Goal: Task Accomplishment & Management: Use online tool/utility

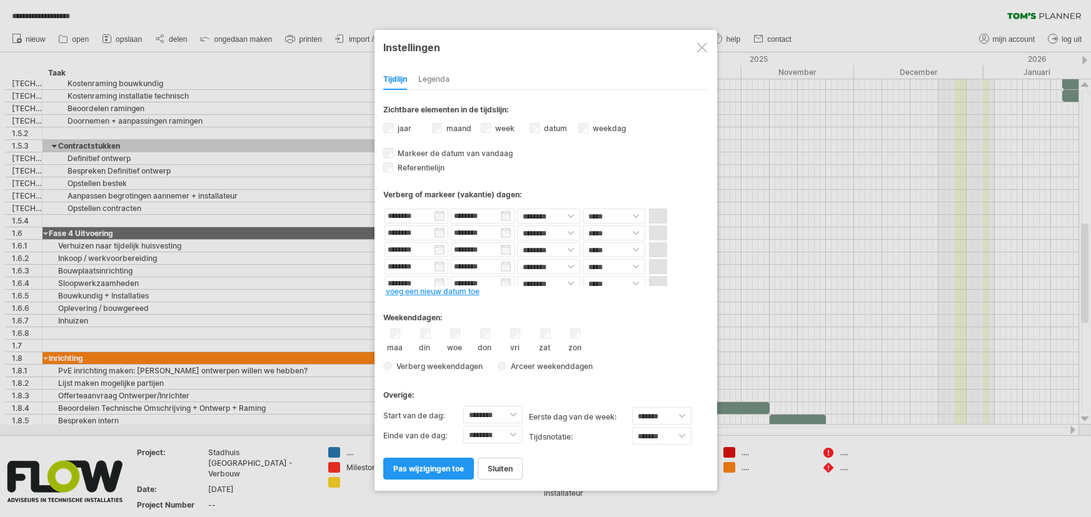
select select "*"
select select "**"
click at [460, 130] on label "maand" at bounding box center [457, 128] width 27 height 9
click at [417, 464] on span "pas wijzigingen toe" at bounding box center [428, 468] width 71 height 9
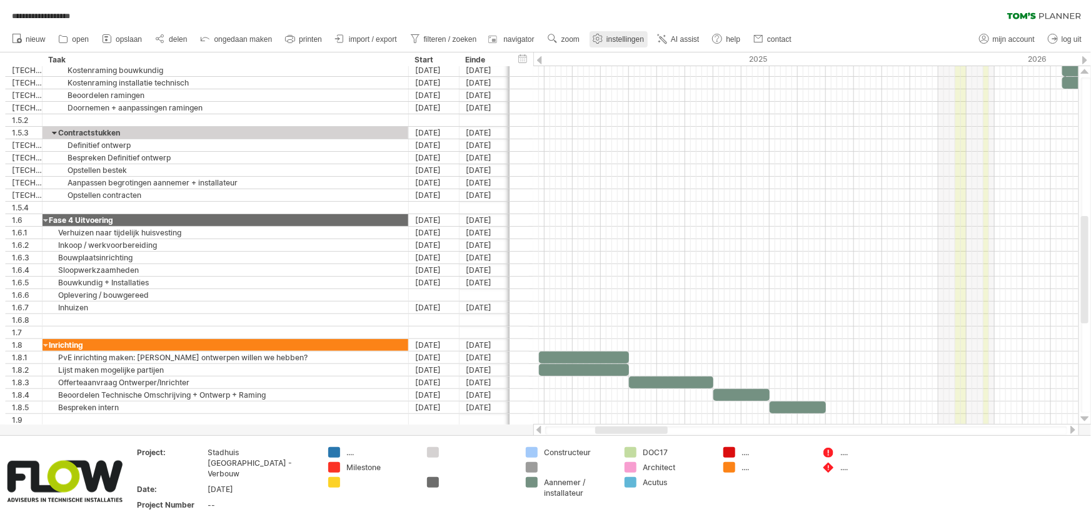
click at [612, 37] on span "instellingen" at bounding box center [624, 39] width 37 height 9
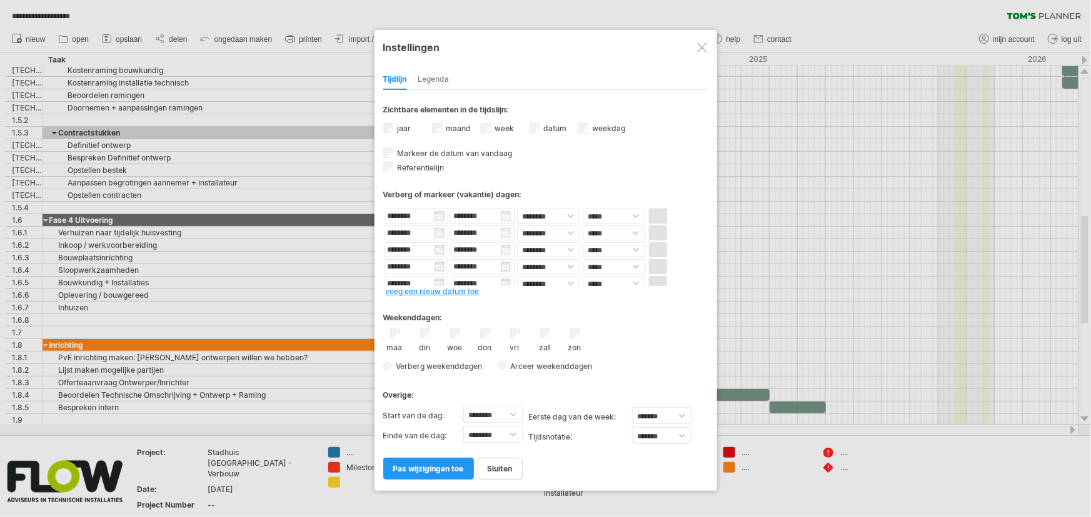
click at [448, 124] on label "maand" at bounding box center [457, 128] width 27 height 9
click at [500, 124] on label "week weeknummers zichtbaar Momenteel is er niet genoeg ruimte horizontaal om de…" at bounding box center [503, 128] width 22 height 9
click at [427, 467] on span "pas wijzigingen toe" at bounding box center [428, 468] width 71 height 9
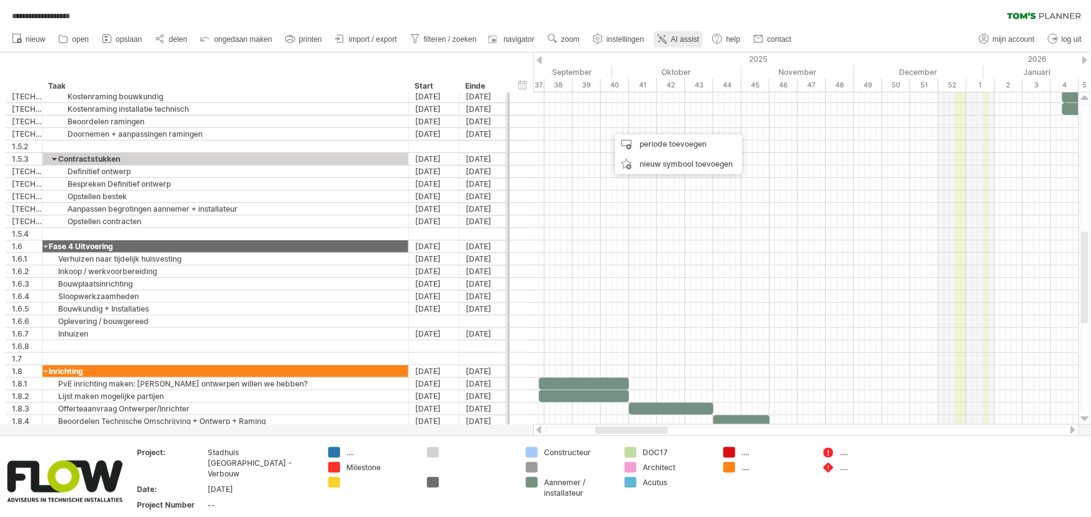
click at [681, 40] on span "AI assist" at bounding box center [685, 39] width 28 height 9
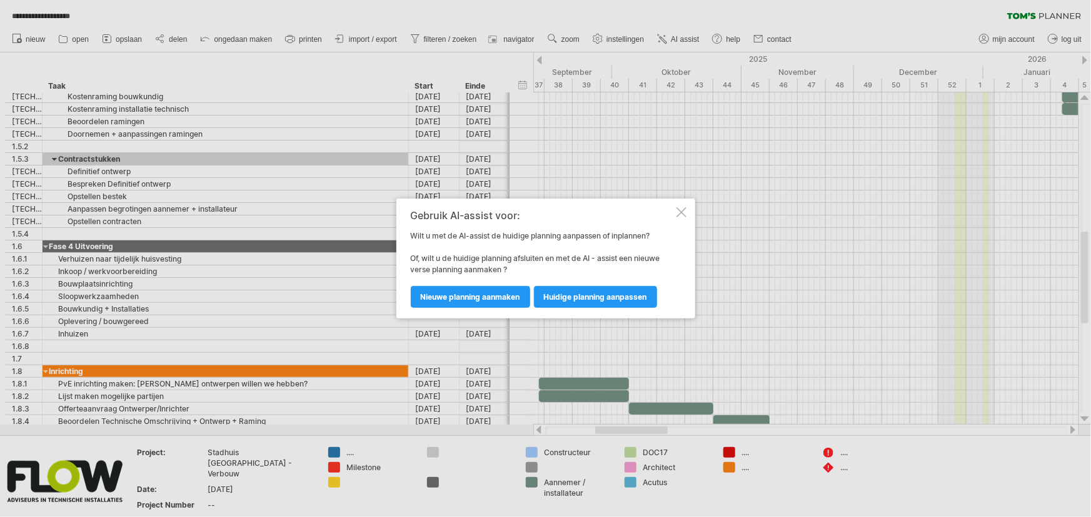
click at [678, 214] on div at bounding box center [681, 212] width 10 height 10
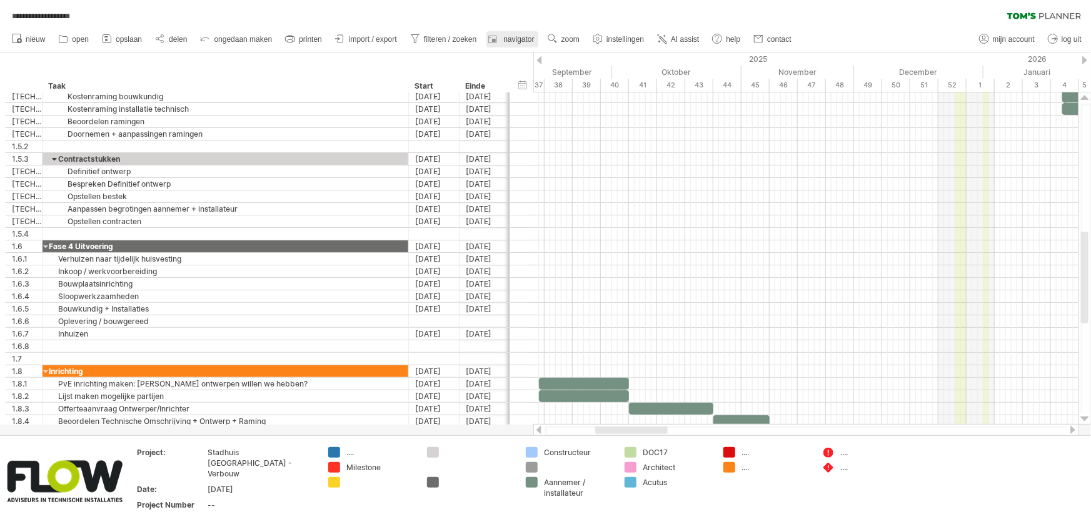
click at [499, 39] on div at bounding box center [494, 39] width 12 height 12
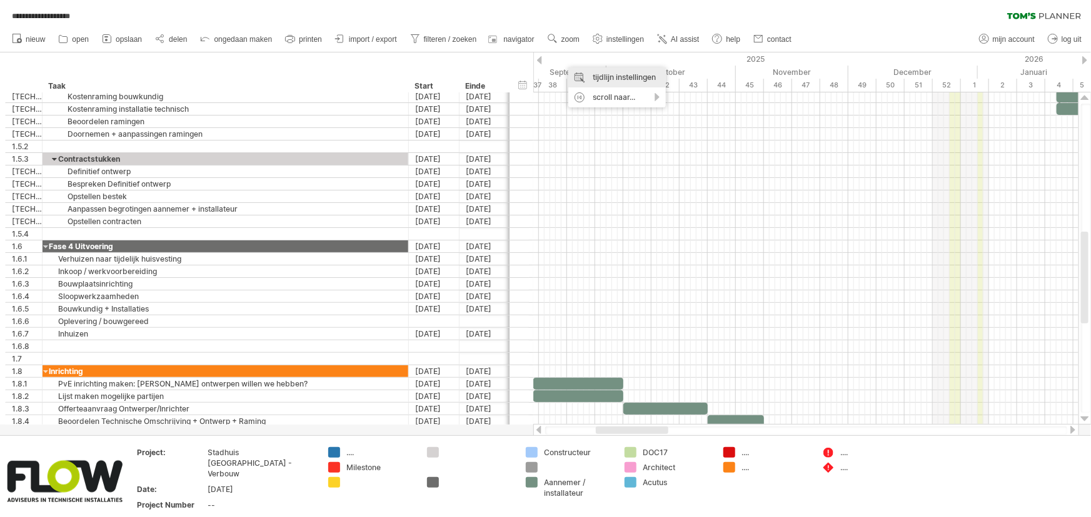
click at [592, 77] on div "tijdlijn instellingen" at bounding box center [616, 77] width 97 height 20
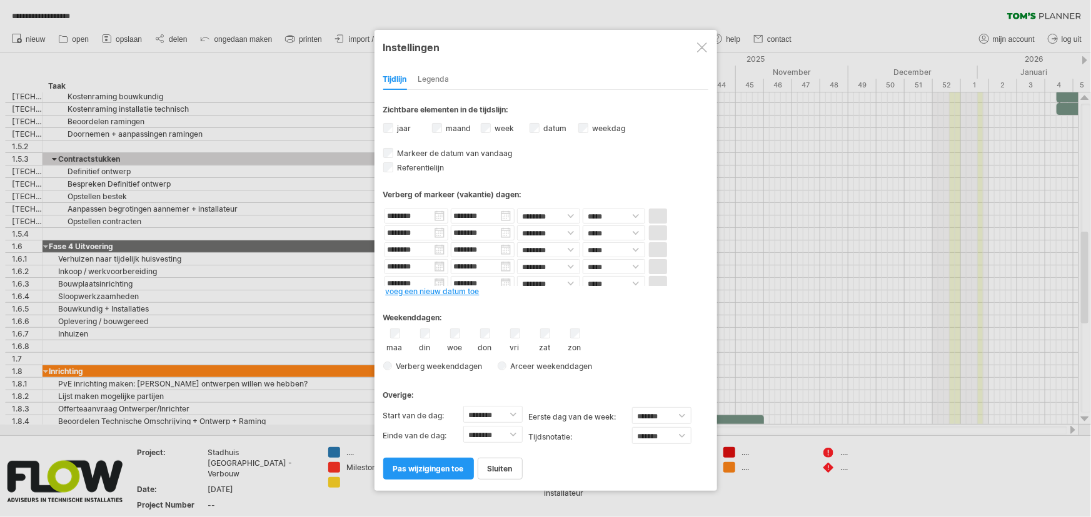
click at [700, 47] on div at bounding box center [702, 47] width 10 height 10
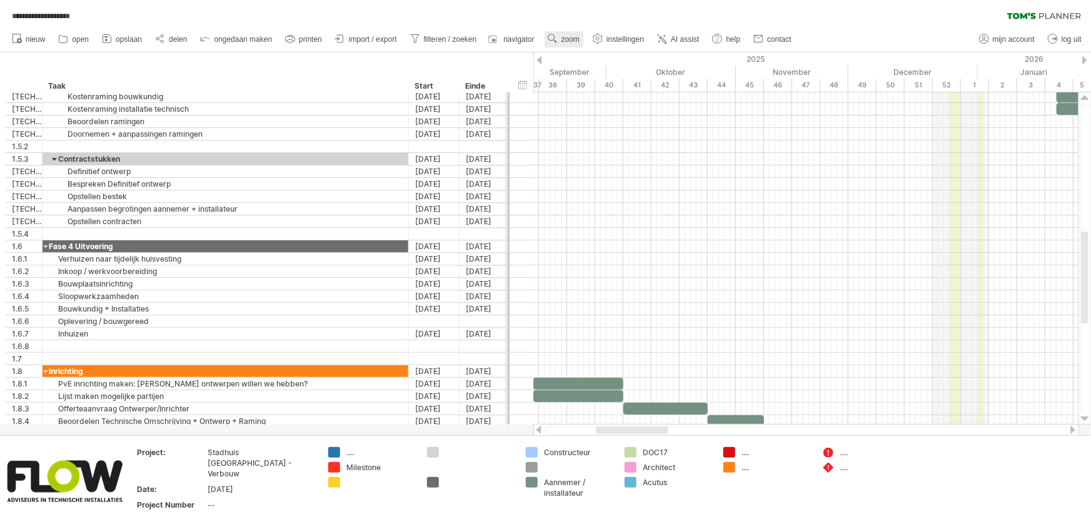
click at [571, 39] on span "zoom" at bounding box center [570, 39] width 18 height 9
click at [619, 76] on div "Week" at bounding box center [611, 76] width 69 height 20
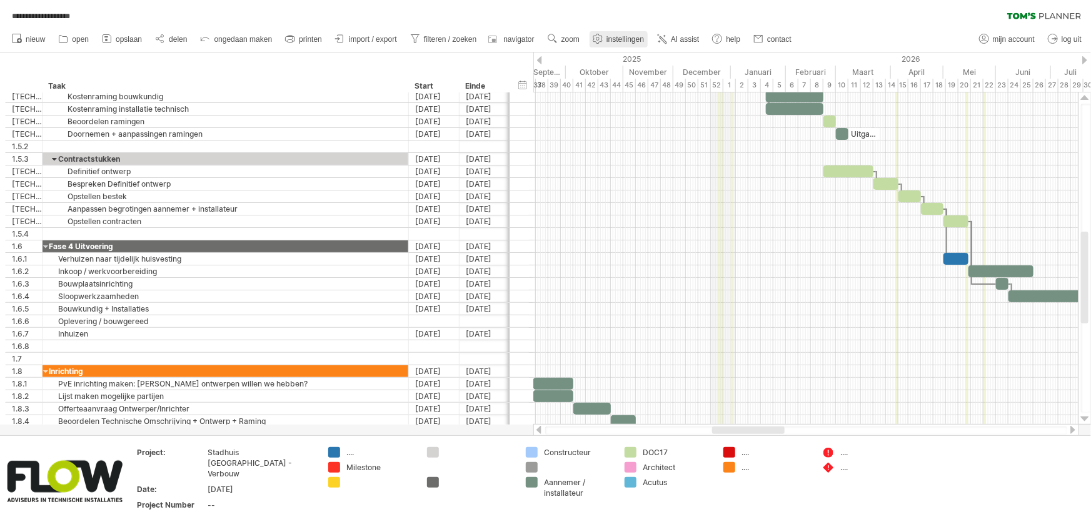
click at [612, 43] on link "instellingen" at bounding box center [618, 39] width 58 height 16
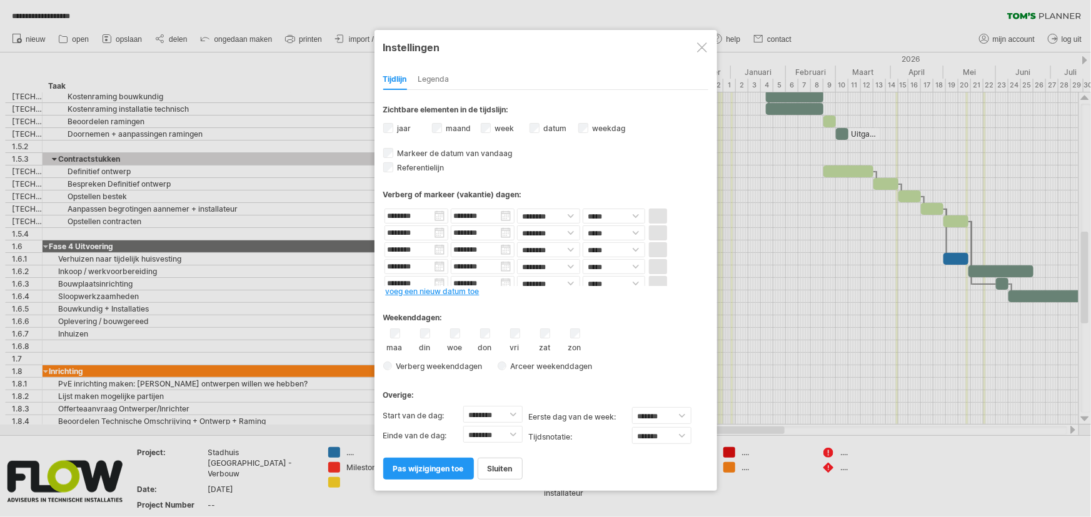
click at [502, 126] on label "week weeknummers zichtbaar Momenteel is er niet genoeg ruimte horizontaal om de…" at bounding box center [503, 128] width 22 height 9
click at [444, 468] on span "pas wijzigingen toe" at bounding box center [428, 468] width 71 height 9
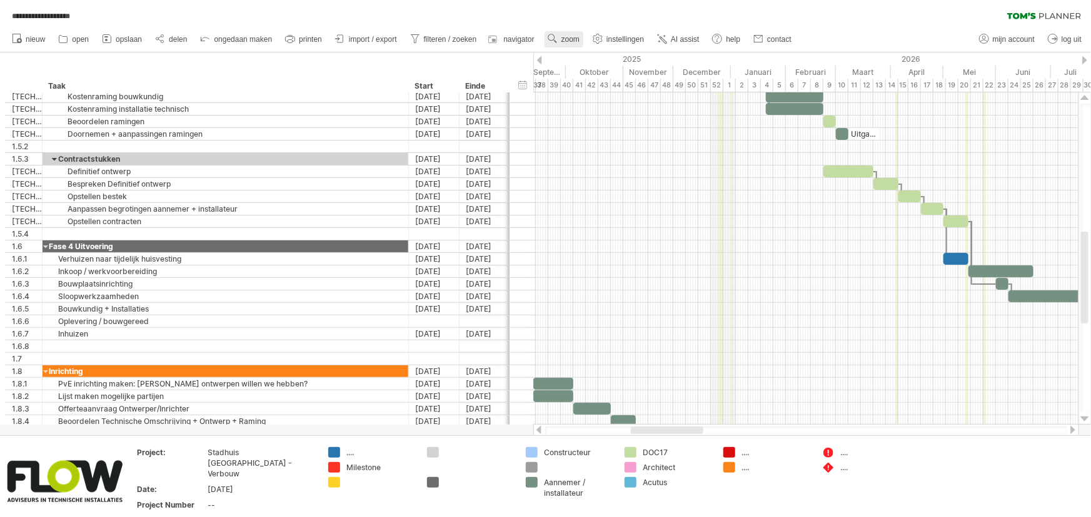
click at [556, 39] on use at bounding box center [552, 38] width 12 height 12
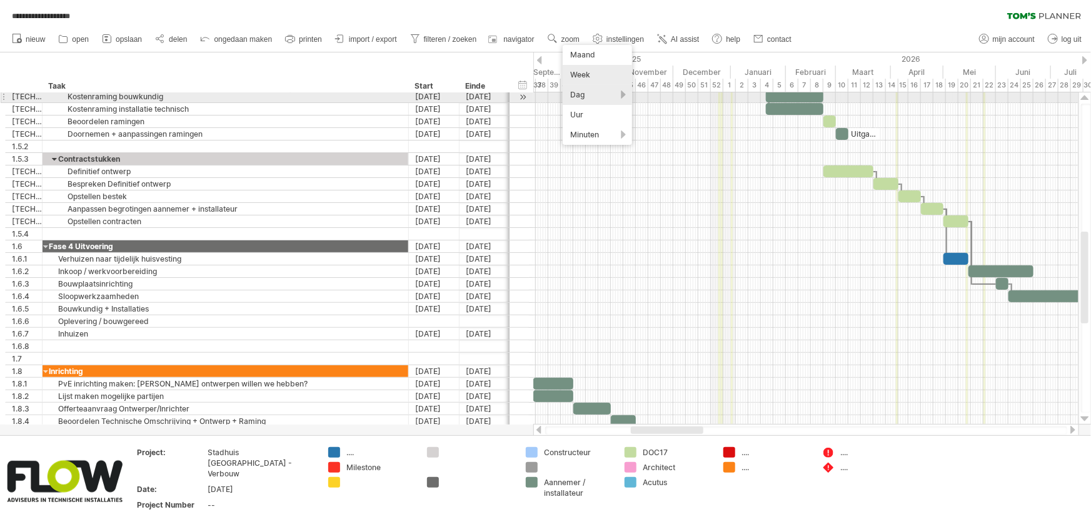
click at [581, 94] on div "Dag" at bounding box center [596, 95] width 69 height 20
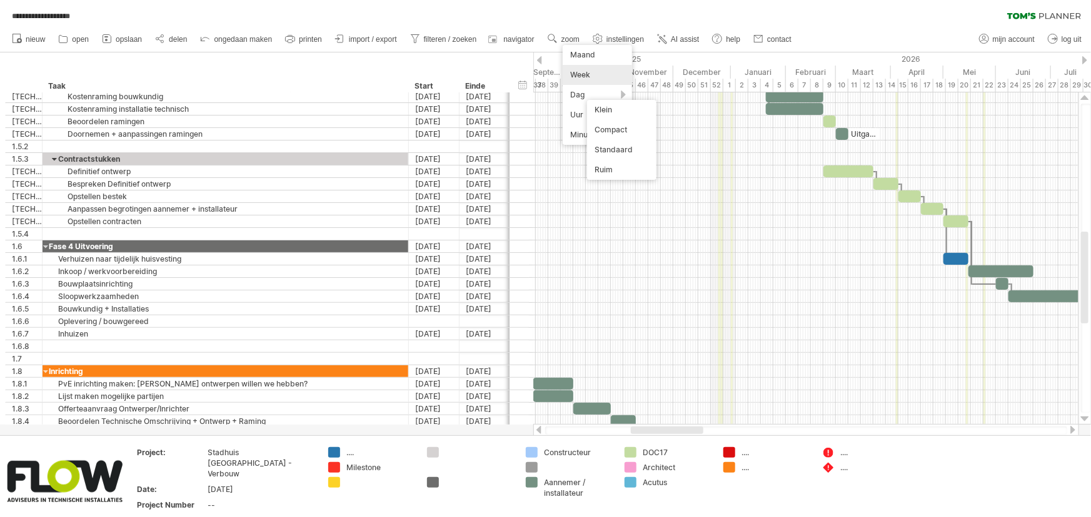
click at [521, 12] on div "**********" at bounding box center [545, 13] width 1091 height 26
click at [119, 41] on span "opslaan" at bounding box center [129, 39] width 26 height 9
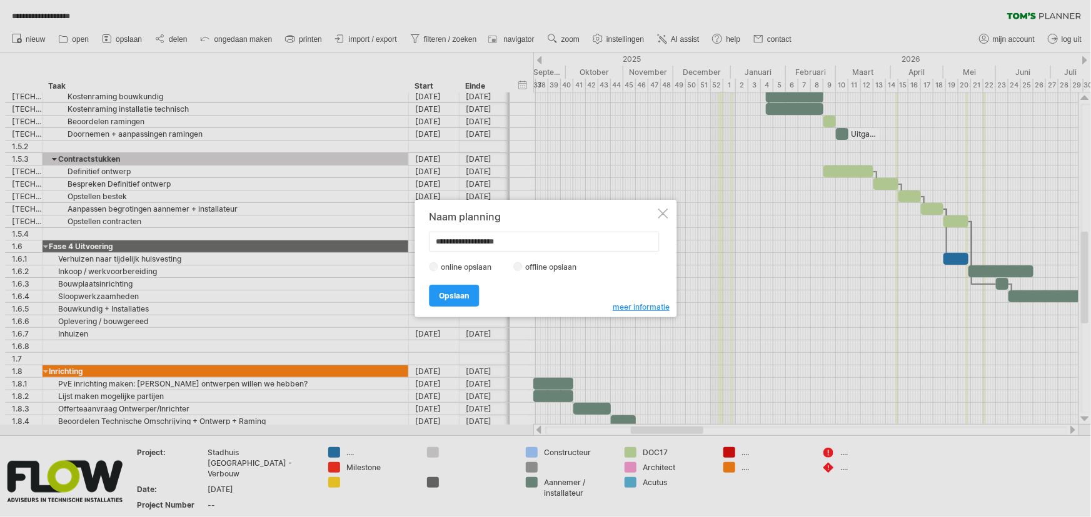
click at [642, 307] on span "meer informatie" at bounding box center [640, 306] width 57 height 9
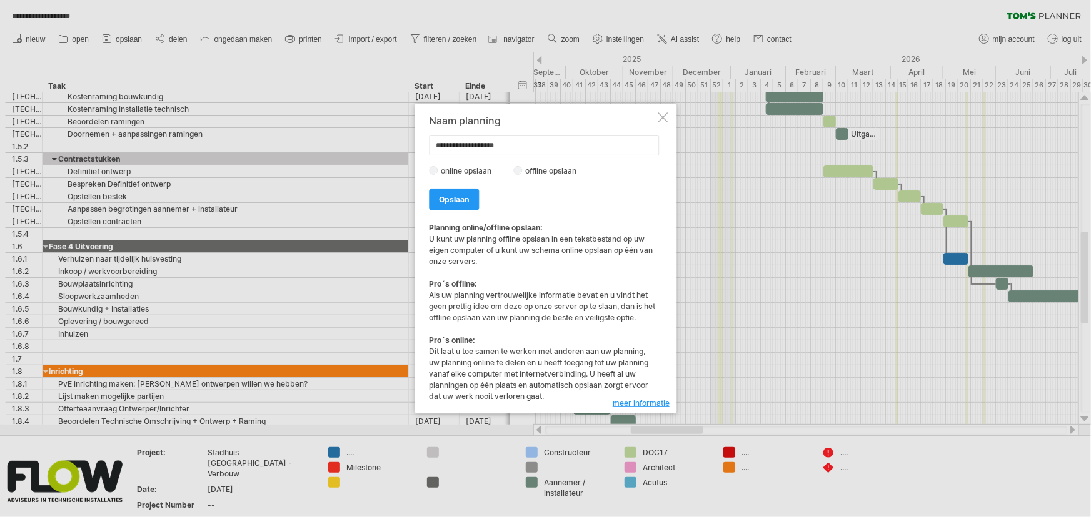
click at [659, 118] on div at bounding box center [662, 117] width 10 height 10
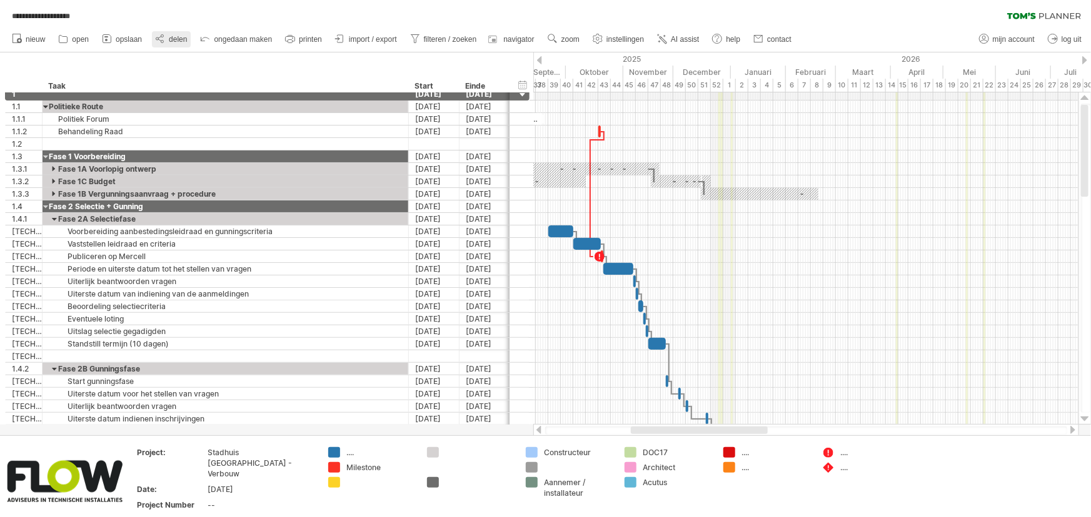
click at [167, 35] on link "delen" at bounding box center [171, 39] width 39 height 16
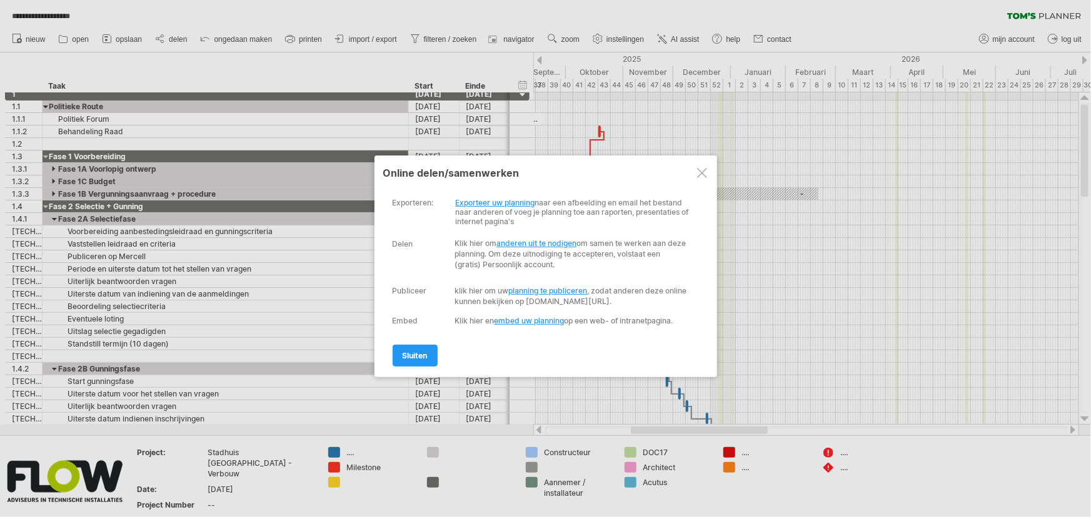
click at [502, 200] on link "Exporteer uw planning" at bounding box center [495, 202] width 79 height 9
select select "*******"
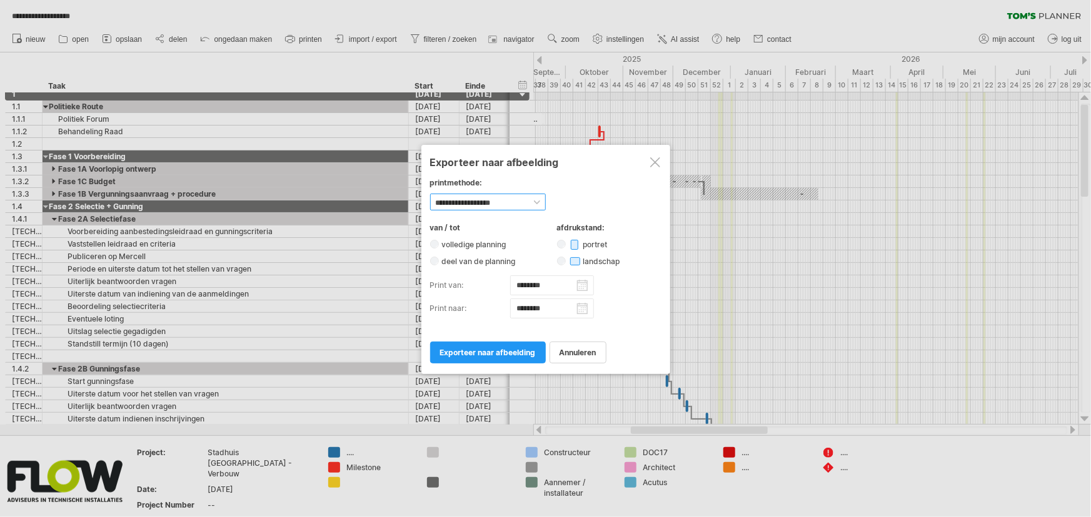
click at [502, 200] on select "**********" at bounding box center [488, 202] width 116 height 17
click at [574, 351] on span "annuleren" at bounding box center [577, 352] width 37 height 9
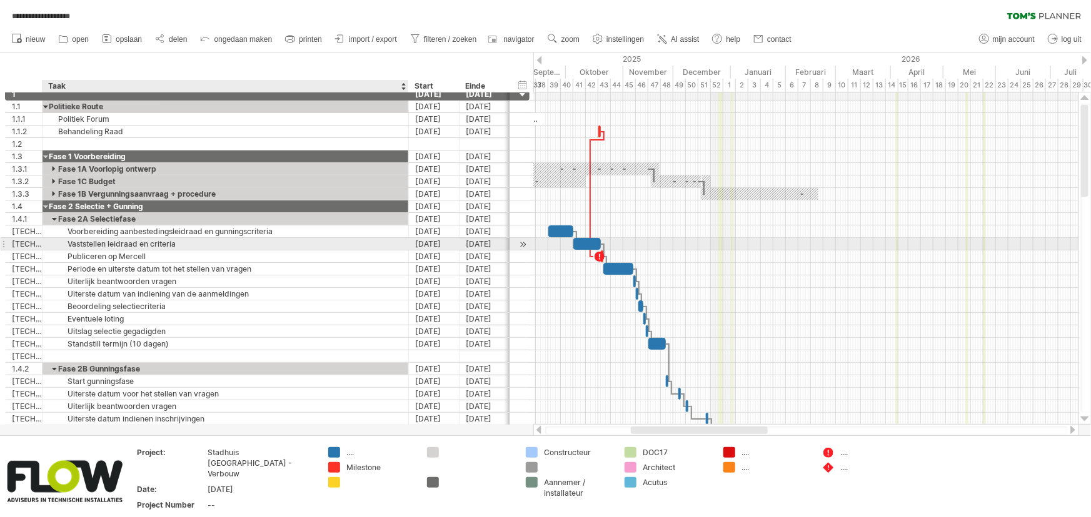
click at [154, 239] on div "Vaststellen leidraad en criteria" at bounding box center [225, 244] width 353 height 12
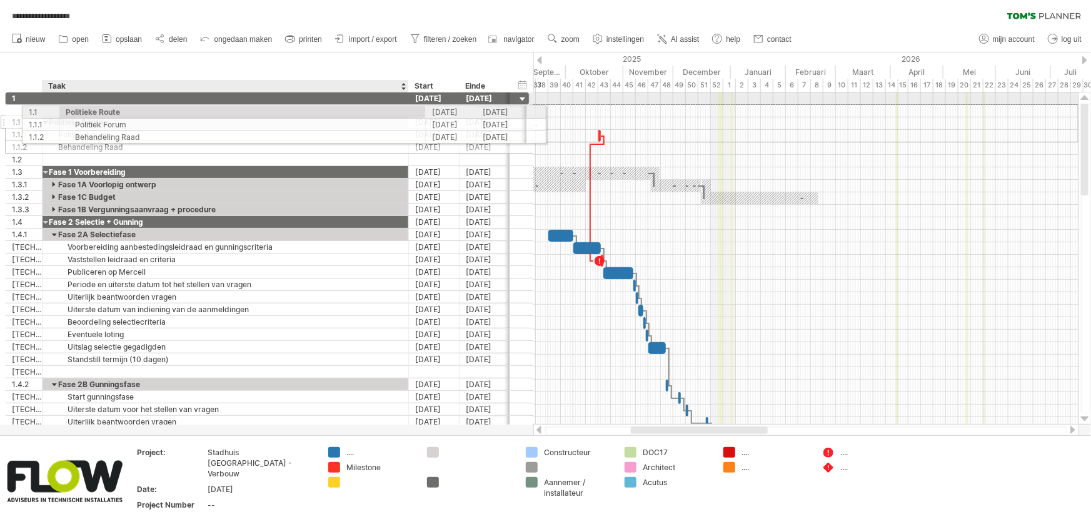
drag, startPoint x: 83, startPoint y: 110, endPoint x: 116, endPoint y: 110, distance: 33.1
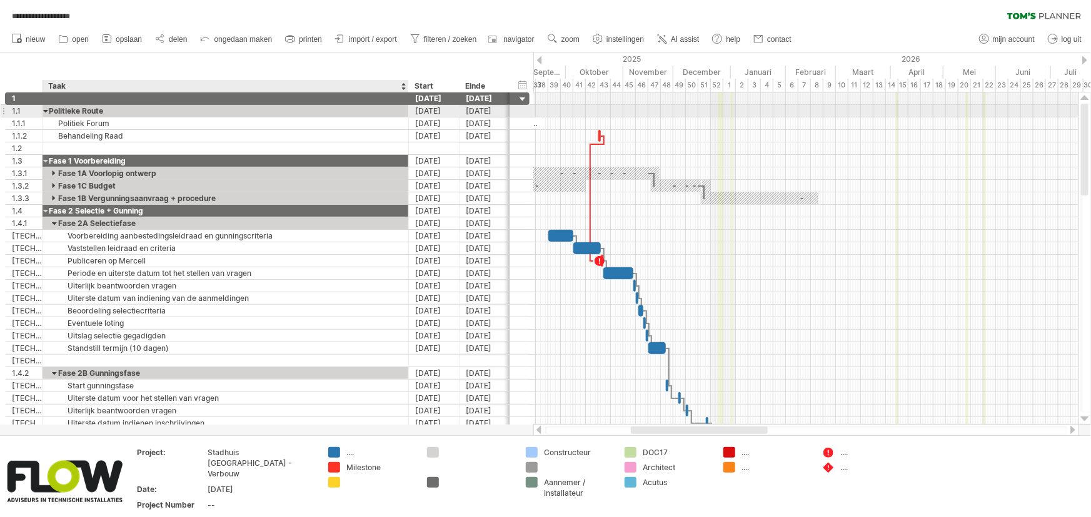
click at [147, 111] on div "Politieke Route" at bounding box center [225, 111] width 353 height 12
click at [496, 109] on div "[DATE]" at bounding box center [484, 111] width 51 height 12
click at [384, 111] on div "Politieke Route" at bounding box center [225, 111] width 353 height 12
click at [350, 37] on span "import / export" at bounding box center [373, 39] width 48 height 9
